Goal: Task Accomplishment & Management: Manage account settings

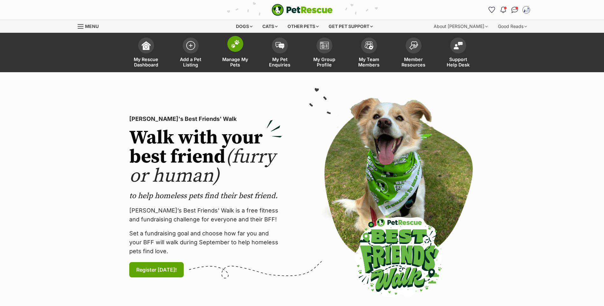
click at [229, 51] on link "Manage My Pets" at bounding box center [235, 53] width 45 height 38
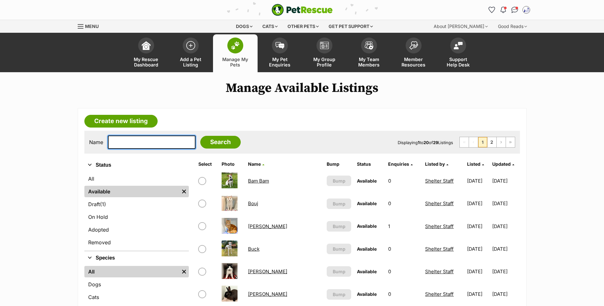
click at [168, 149] on input "text" at bounding box center [152, 142] width 88 height 13
type input "buzz"
click at [200, 136] on input "Search" at bounding box center [220, 142] width 40 height 13
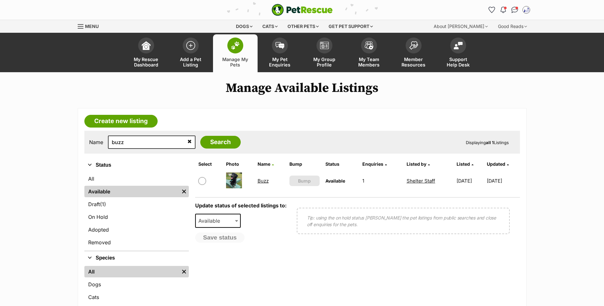
click at [263, 184] on link "Buzz" at bounding box center [263, 181] width 11 height 6
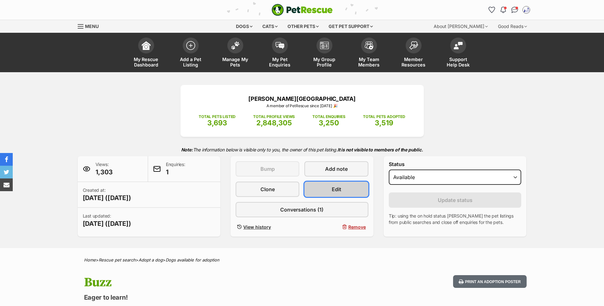
click at [320, 195] on link "Edit" at bounding box center [337, 189] width 64 height 15
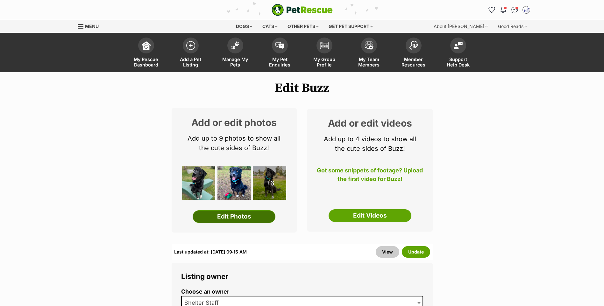
click at [234, 223] on link "Edit Photos" at bounding box center [234, 217] width 83 height 13
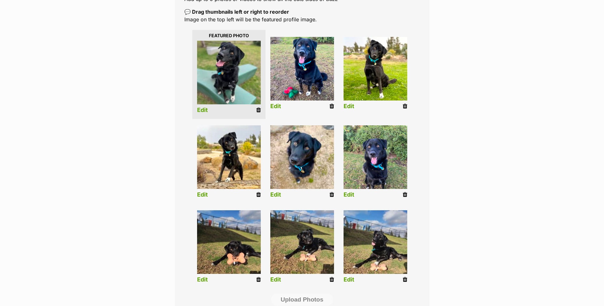
scroll to position [272, 0]
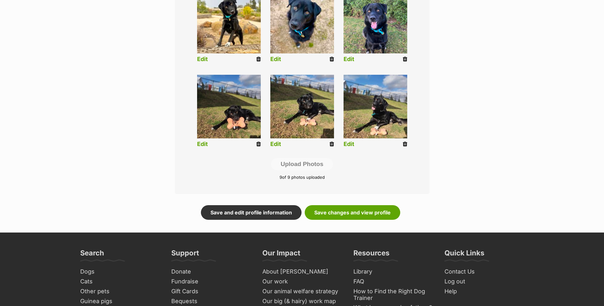
click at [331, 147] on icon at bounding box center [332, 144] width 4 height 6
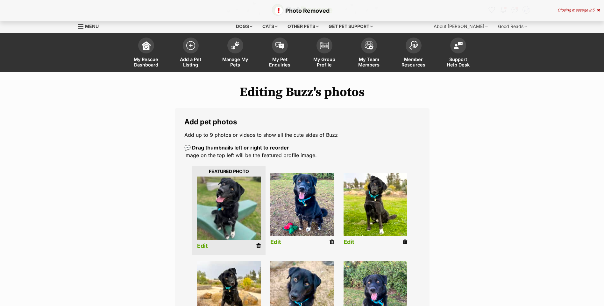
scroll to position [68, 0]
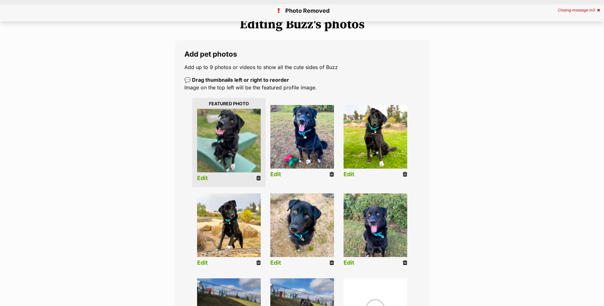
drag, startPoint x: 332, startPoint y: 185, endPoint x: 338, endPoint y: 26, distance: 159.4
click at [333, 177] on icon at bounding box center [332, 175] width 4 height 6
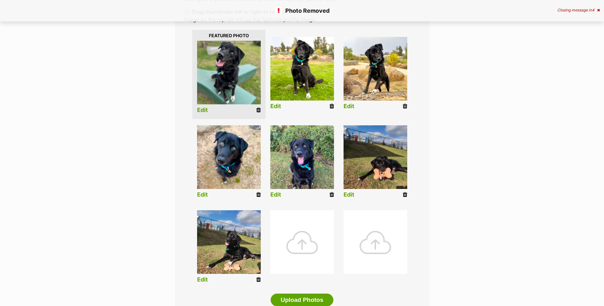
click at [300, 241] on div at bounding box center [302, 243] width 64 height 64
click at [306, 250] on div at bounding box center [302, 243] width 64 height 64
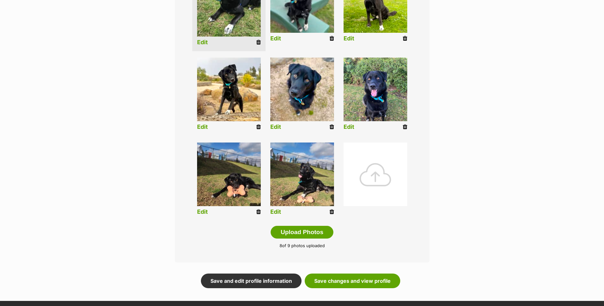
scroll to position [340, 0]
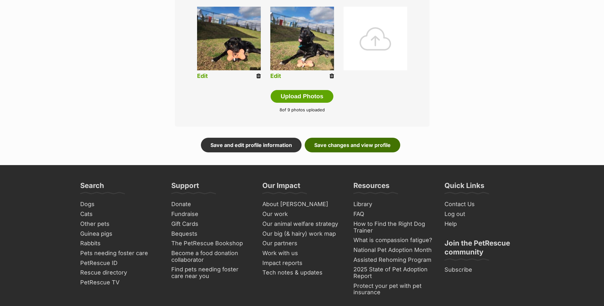
click at [352, 151] on link "Save changes and view profile" at bounding box center [353, 145] width 96 height 15
